Goal: Transaction & Acquisition: Purchase product/service

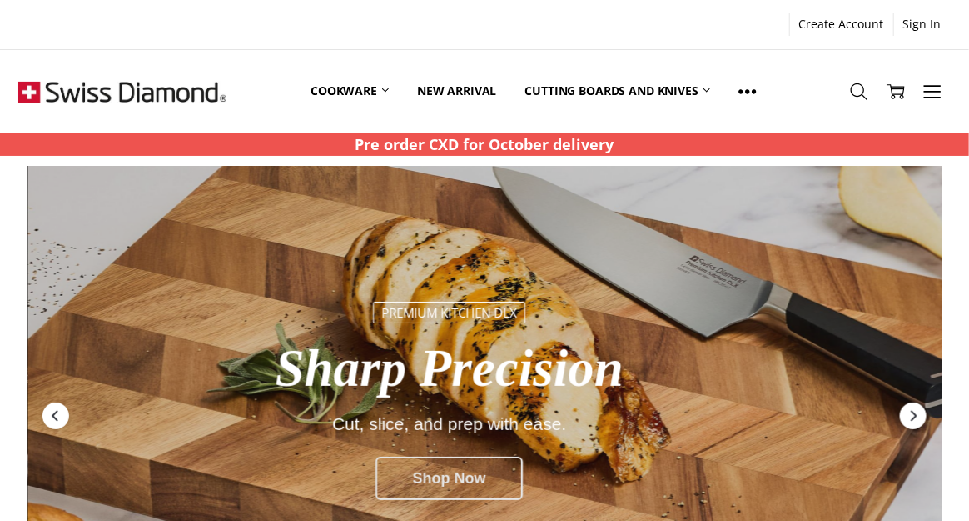
click at [436, 484] on div "Shop Now" at bounding box center [450, 477] width 148 height 43
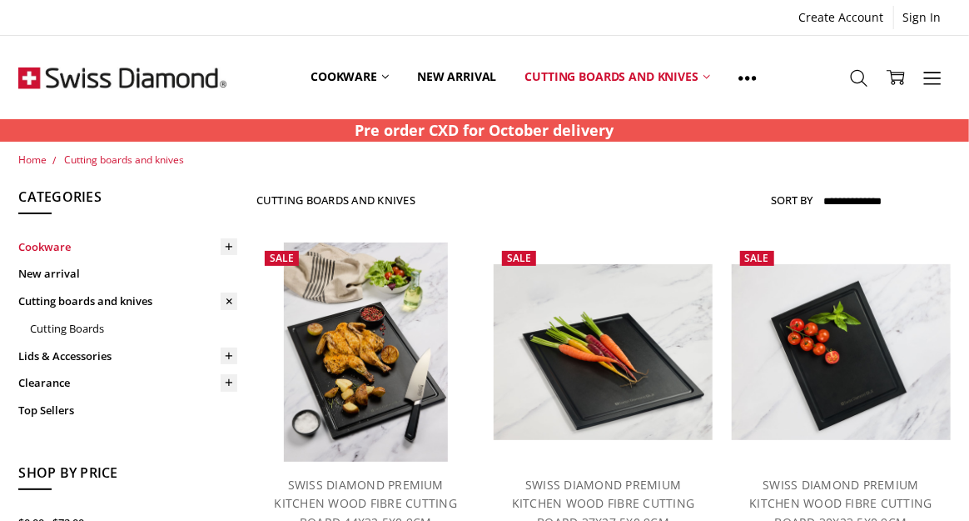
click at [119, 244] on link "Cookware" at bounding box center [127, 246] width 219 height 27
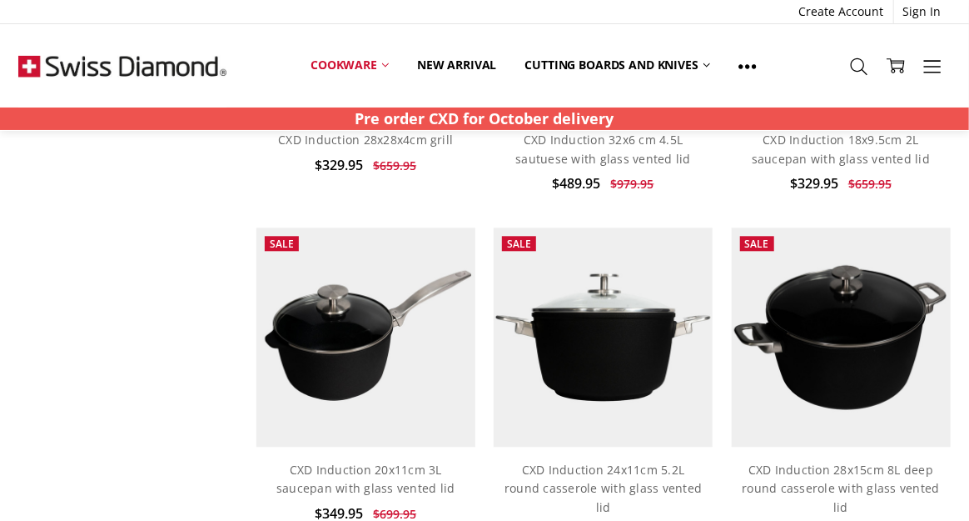
scroll to position [1666, 0]
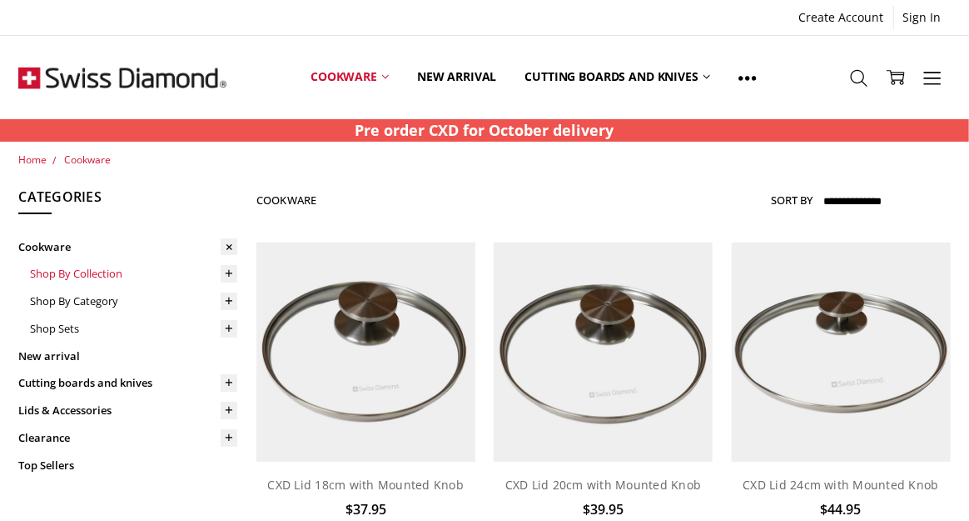
click at [125, 277] on link "Shop By Collection" at bounding box center [133, 273] width 207 height 27
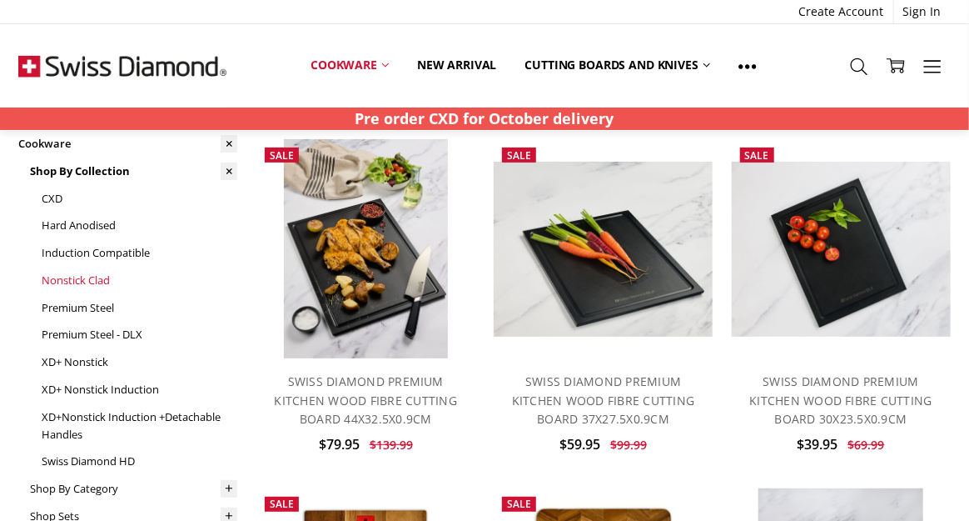
scroll to position [83, 0]
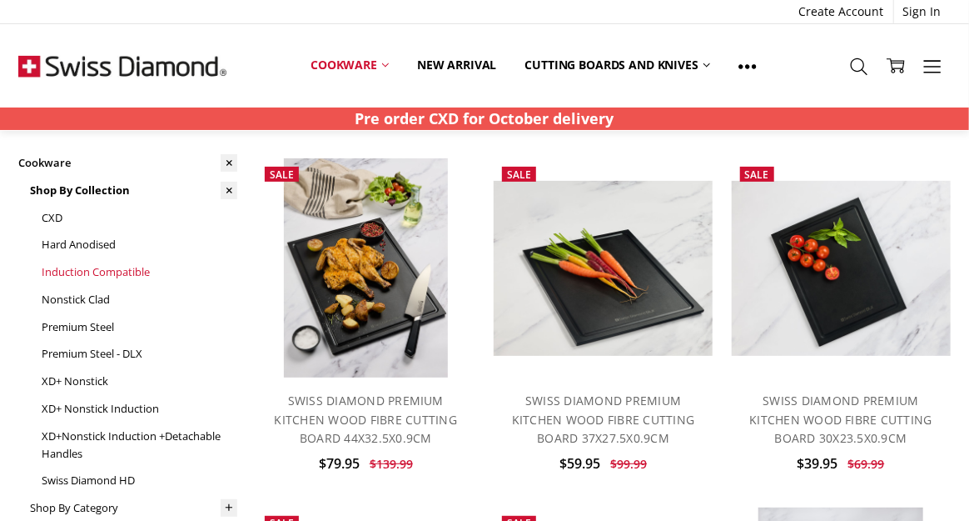
click at [140, 269] on link "Induction Compatible" at bounding box center [140, 271] width 196 height 27
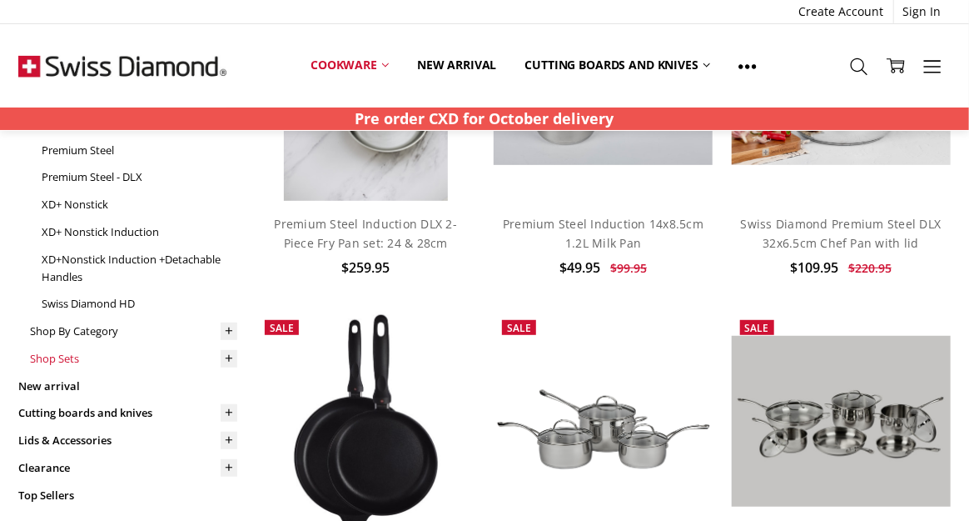
scroll to position [250, 0]
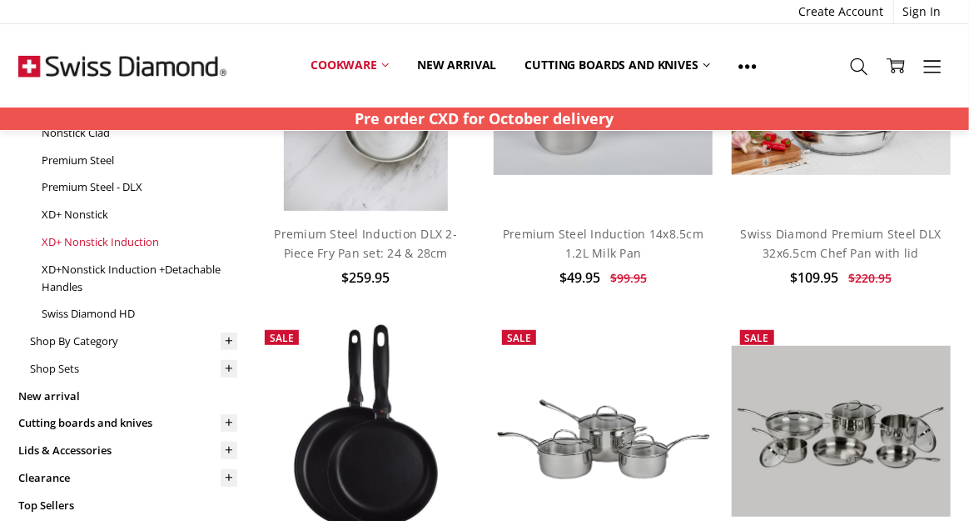
click at [151, 243] on link "XD+ Nonstick Induction" at bounding box center [140, 241] width 196 height 27
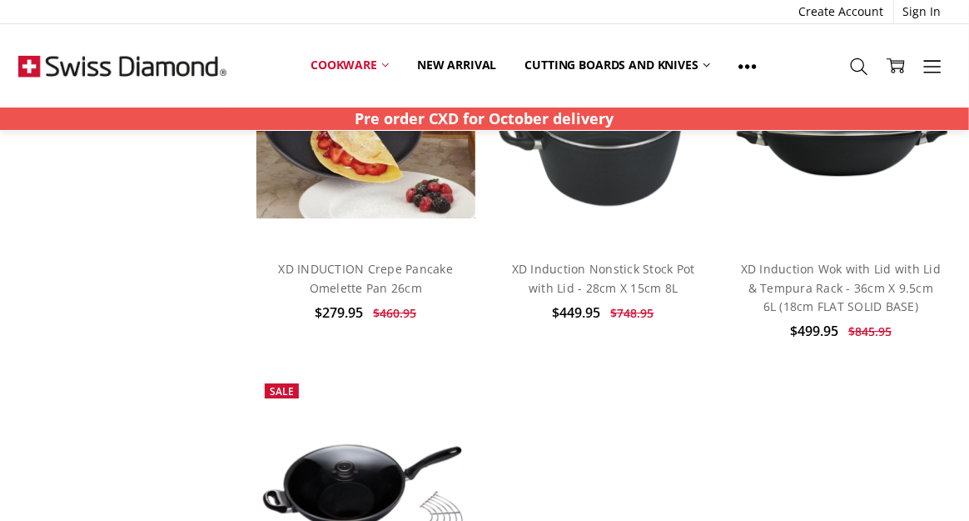
scroll to position [2165, 0]
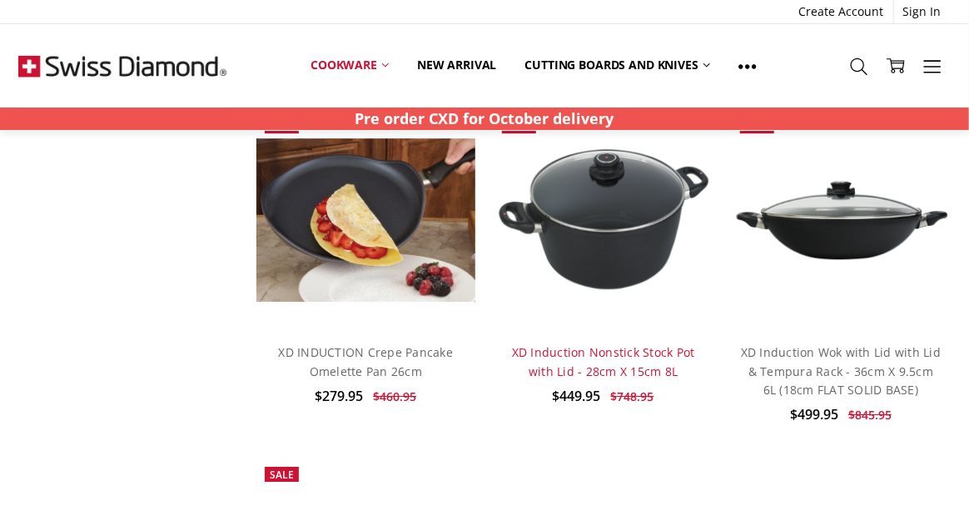
click at [605, 361] on link "XD Induction Nonstick Stock Pot with Lid - 28cm X 15cm 8L" at bounding box center [603, 361] width 183 height 34
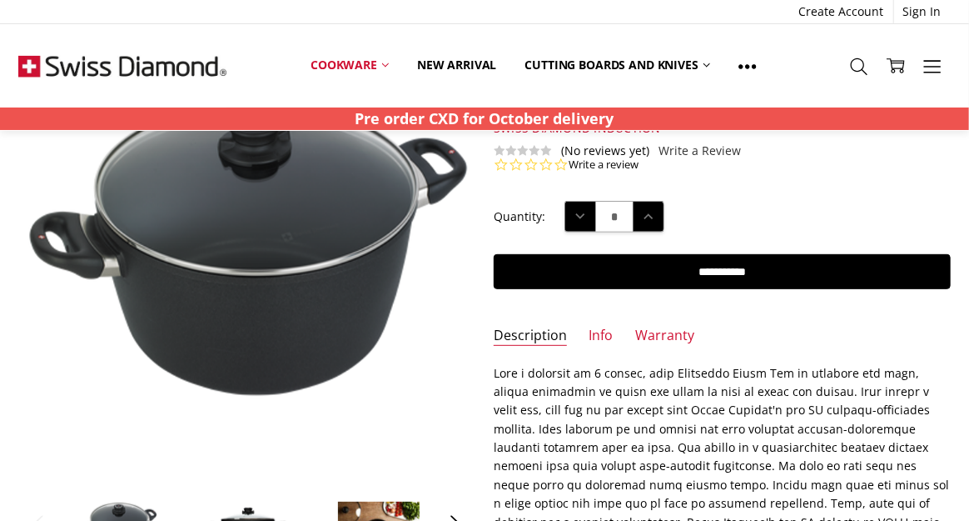
scroll to position [167, 0]
